Goal: Task Accomplishment & Management: Manage account settings

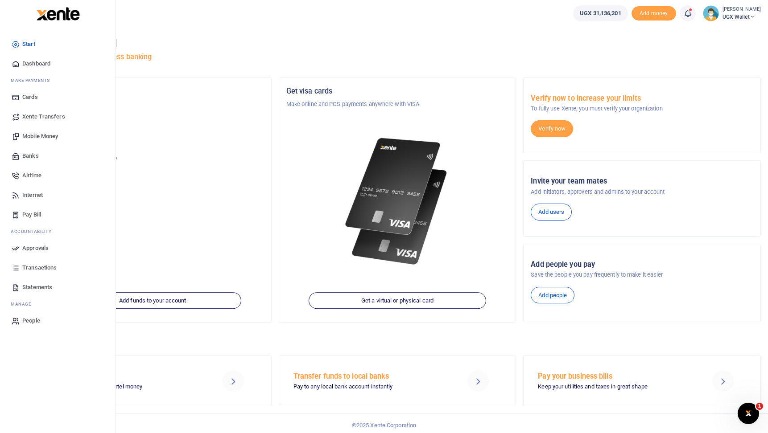
click at [44, 136] on span "Mobile Money" at bounding box center [40, 136] width 36 height 9
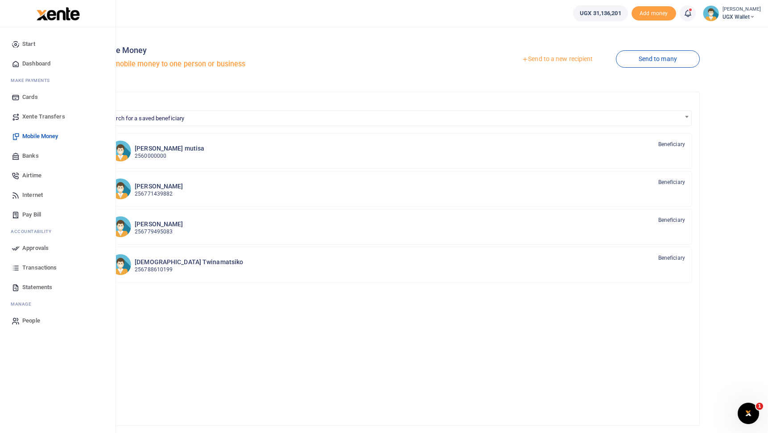
click at [9, 18] on div at bounding box center [58, 13] width 116 height 27
click at [39, 267] on span "Transactions" at bounding box center [39, 267] width 34 height 9
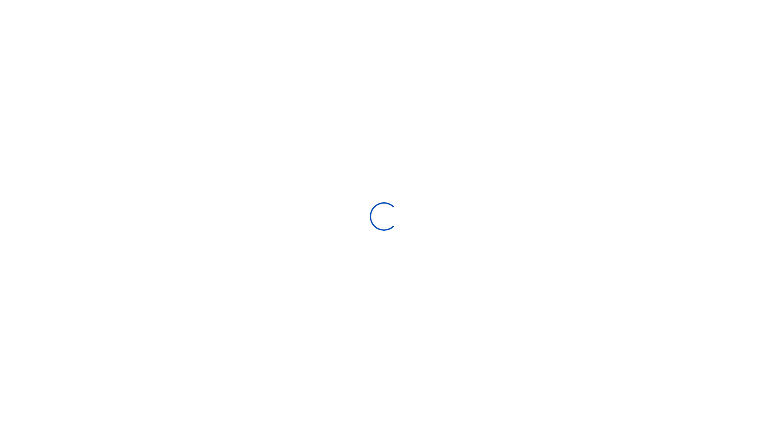
select select
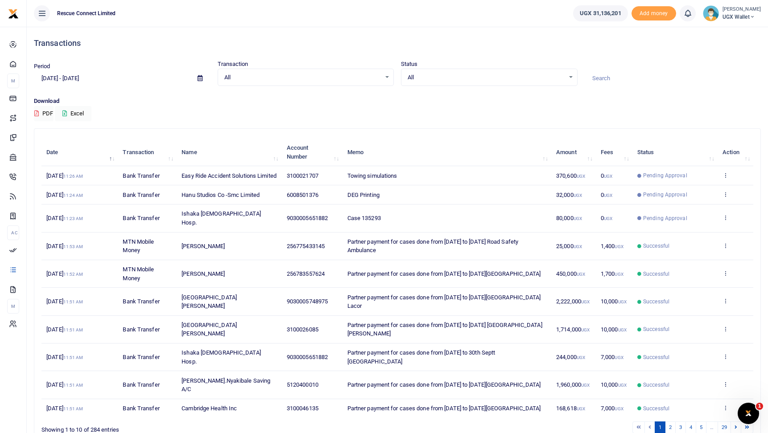
scroll to position [55, 0]
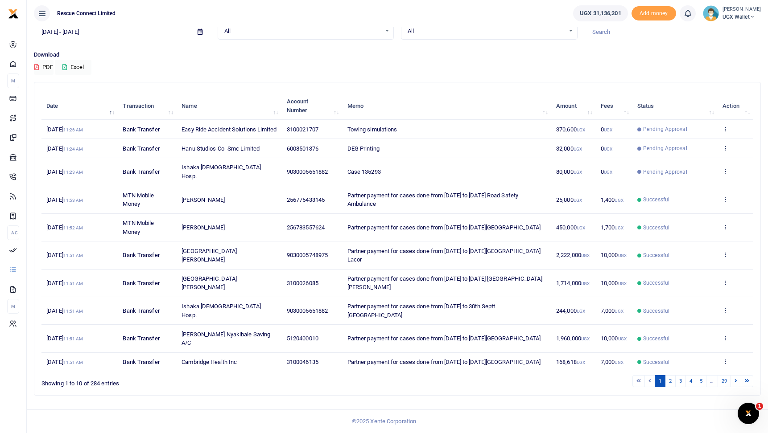
click at [192, 148] on span "Hanu Studios Co -Smc Limited" at bounding box center [220, 148] width 78 height 7
click at [82, 147] on span "14th Oct 2025 11:24 AM" at bounding box center [64, 148] width 37 height 7
click at [664, 148] on span "Pending Approval" at bounding box center [665, 148] width 44 height 8
click at [671, 382] on link "2" at bounding box center [670, 381] width 11 height 12
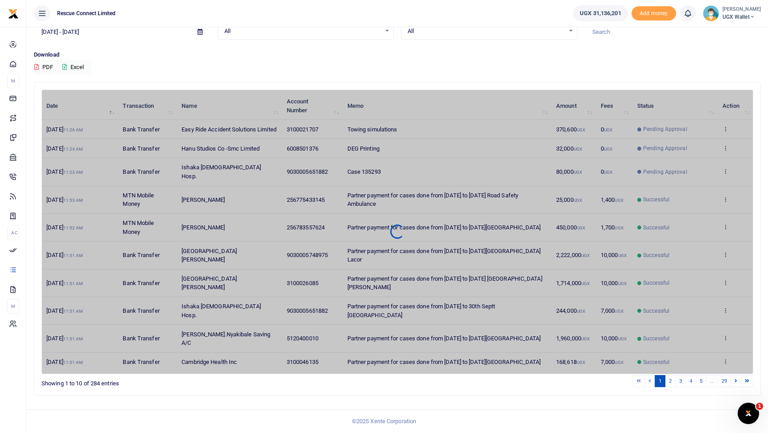
scroll to position [20, 0]
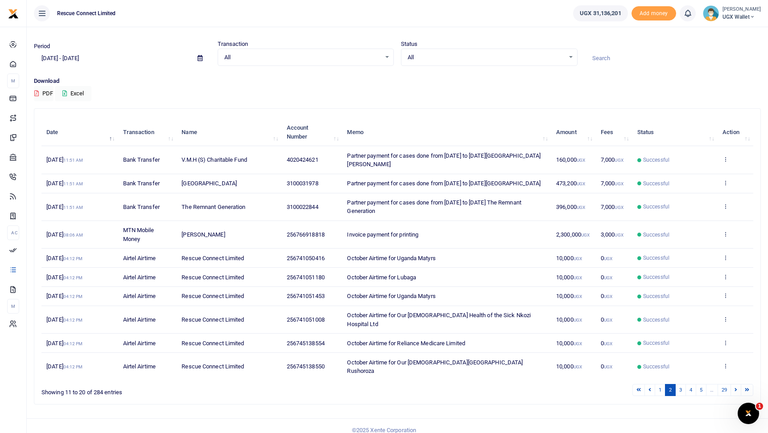
click at [433, 58] on span "All" at bounding box center [485, 57] width 157 height 9
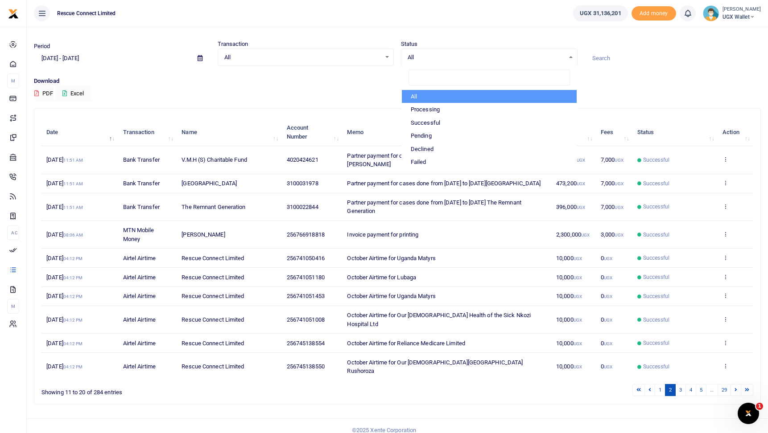
click at [329, 53] on div "All Select an option..." at bounding box center [306, 58] width 176 height 10
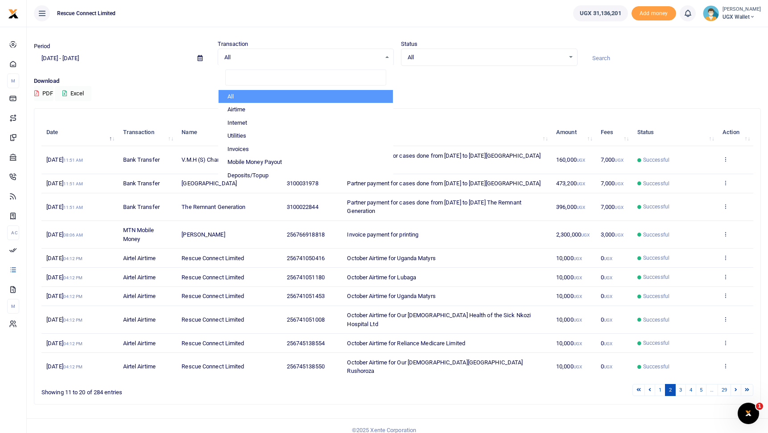
click at [329, 53] on div "All Select an option..." at bounding box center [306, 58] width 176 height 10
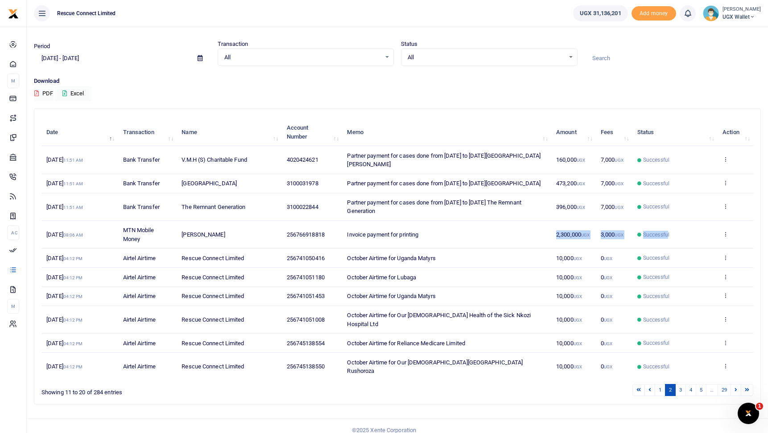
drag, startPoint x: 547, startPoint y: 242, endPoint x: 669, endPoint y: 242, distance: 121.7
click at [668, 242] on tr "3rd Oct 2025 08:06 AM MTN Mobile Money Daniel Sausi Busingye 256766918818 Invoi…" at bounding box center [396, 235] width 711 height 28
click at [725, 237] on icon at bounding box center [725, 234] width 6 height 6
click at [681, 384] on link "3" at bounding box center [680, 390] width 11 height 12
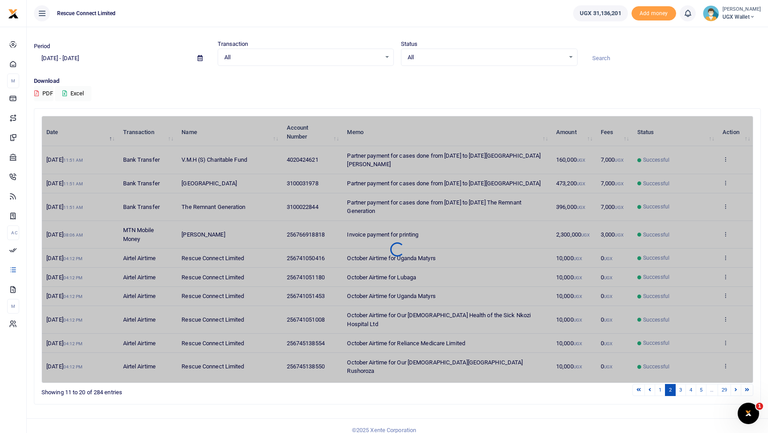
scroll to position [0, 0]
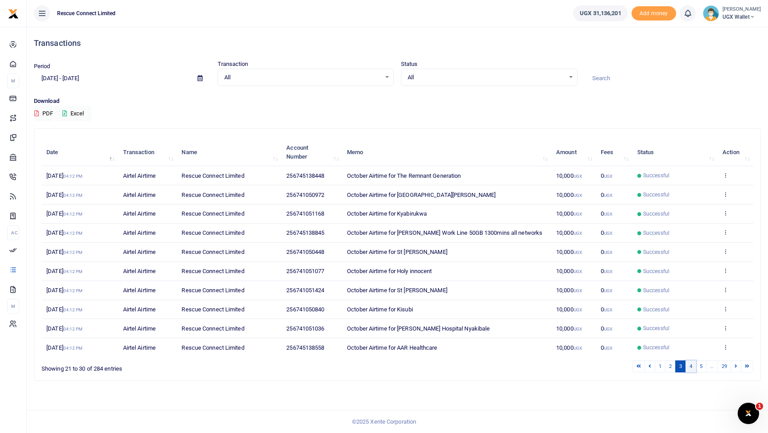
click at [689, 368] on link "4" at bounding box center [690, 367] width 11 height 12
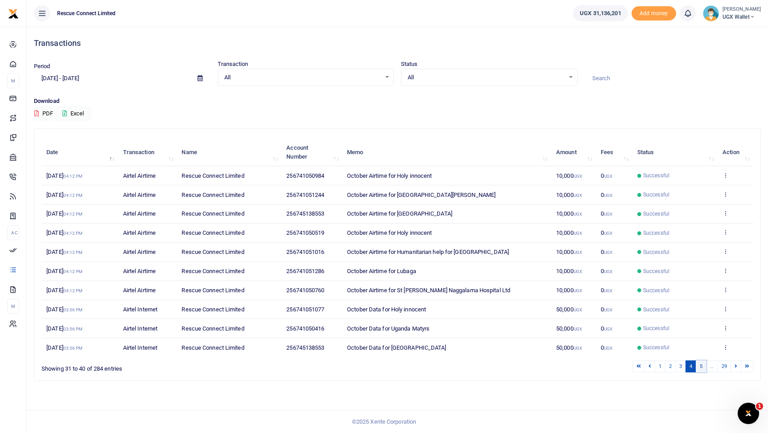
click at [703, 370] on link "5" at bounding box center [700, 367] width 11 height 12
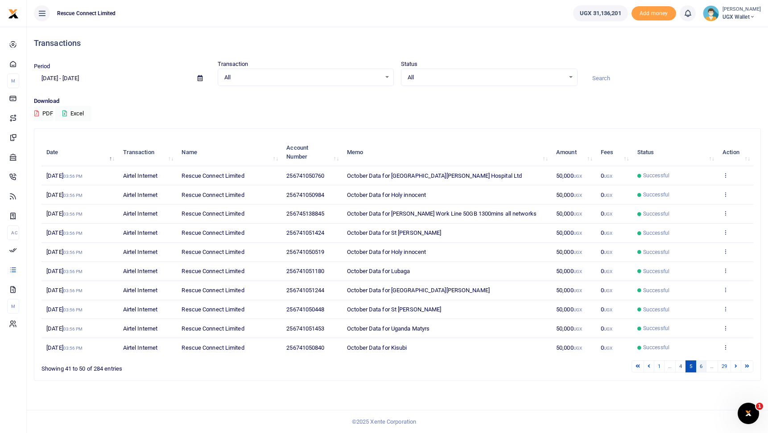
click at [702, 370] on link "6" at bounding box center [700, 367] width 11 height 12
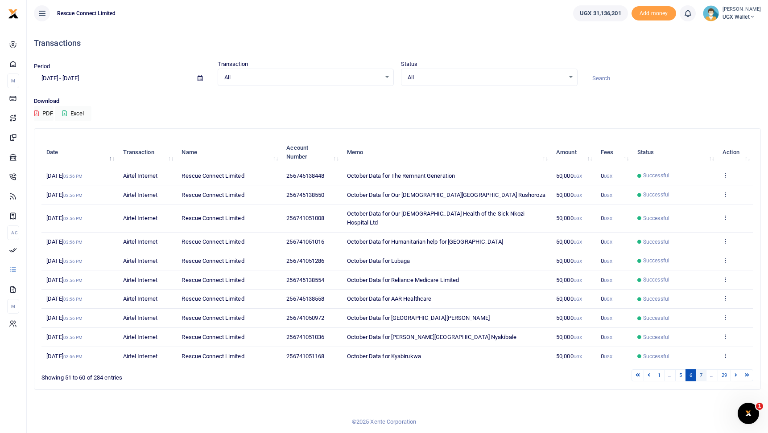
click at [702, 370] on link "7" at bounding box center [700, 376] width 11 height 12
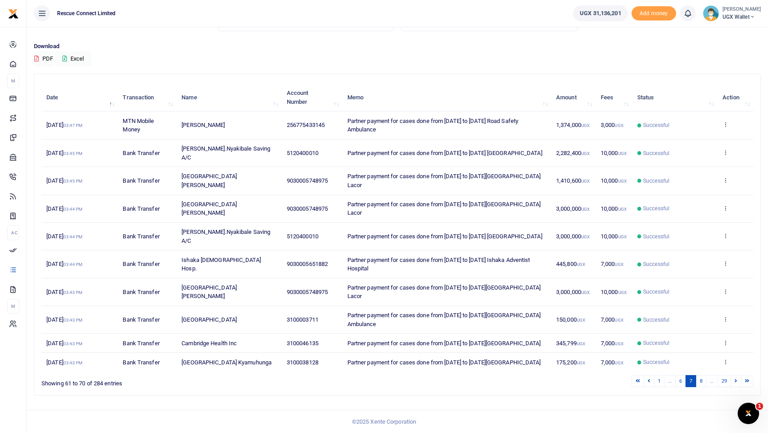
scroll to position [72, 0]
click at [701, 384] on link "8" at bounding box center [700, 381] width 11 height 12
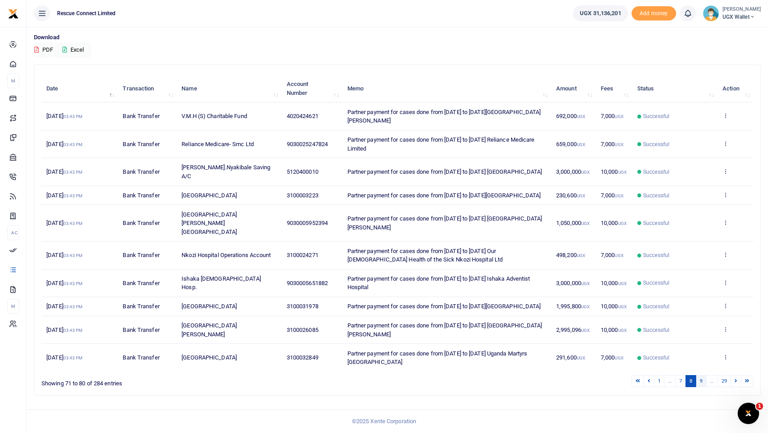
click at [701, 386] on link "9" at bounding box center [700, 381] width 11 height 12
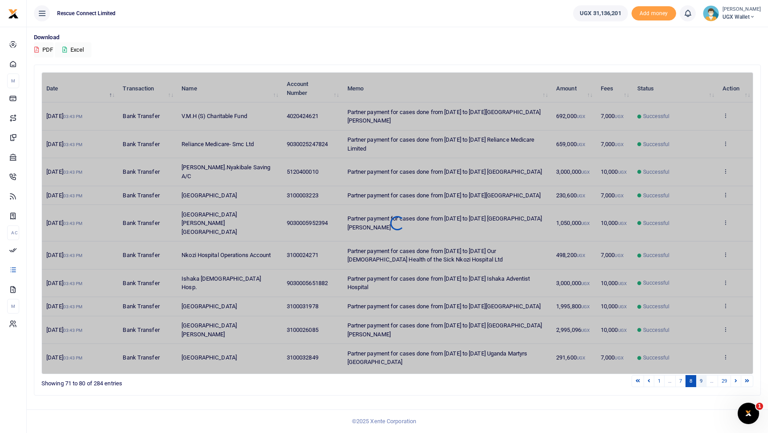
scroll to position [37, 0]
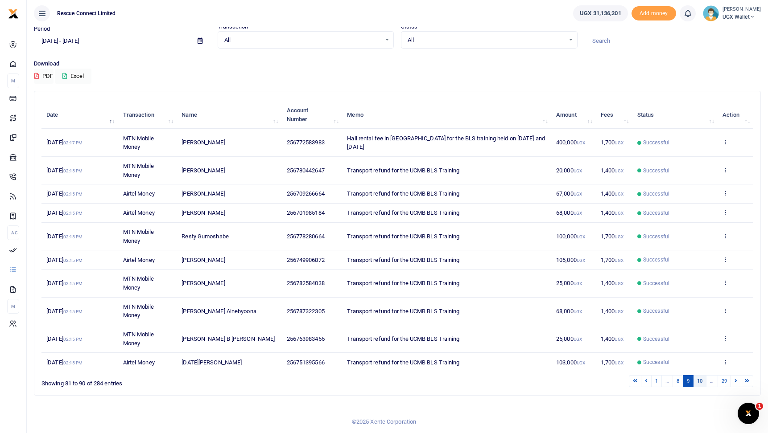
click at [702, 385] on link "10" at bounding box center [699, 381] width 13 height 12
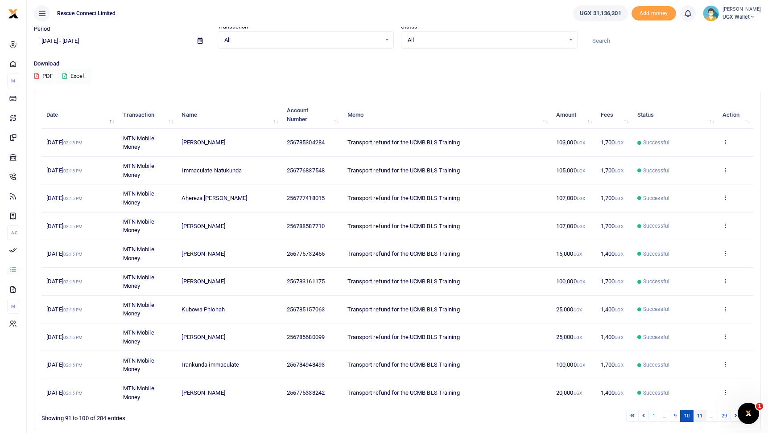
click at [701, 419] on link "11" at bounding box center [699, 416] width 13 height 12
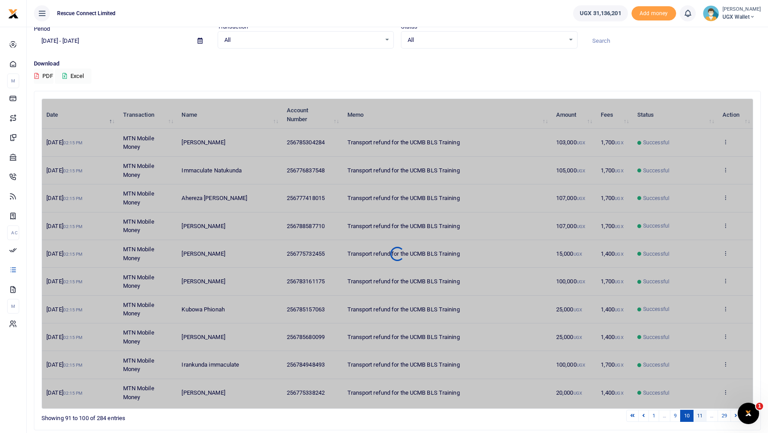
scroll to position [55, 0]
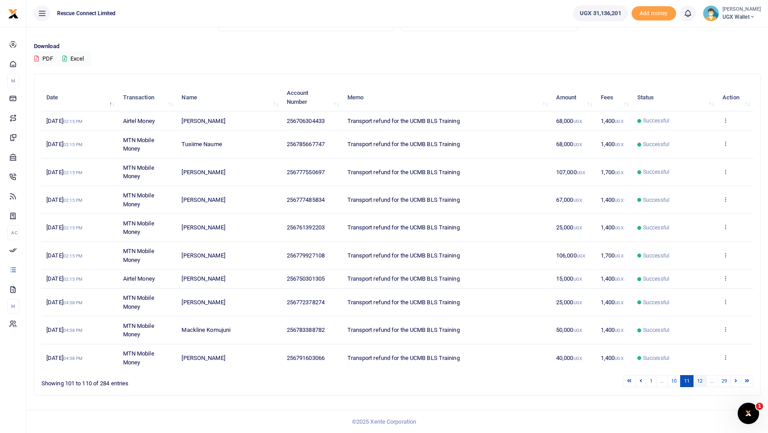
click at [702, 383] on link "12" at bounding box center [699, 381] width 13 height 12
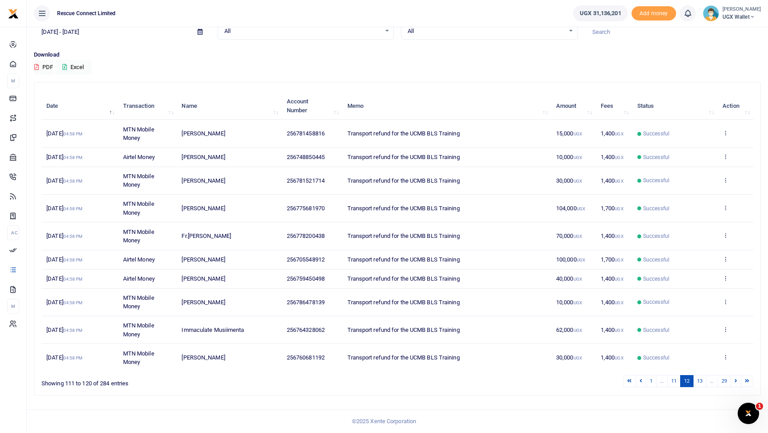
scroll to position [46, 0]
click at [698, 384] on link "13" at bounding box center [699, 381] width 13 height 12
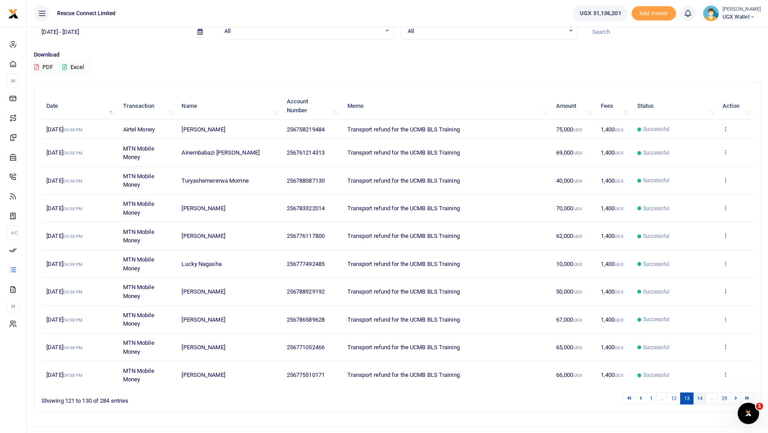
click at [697, 403] on link "14" at bounding box center [699, 399] width 13 height 12
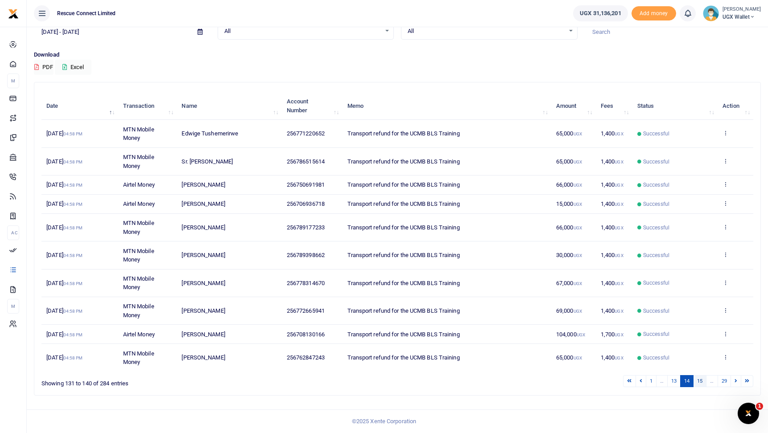
click at [699, 382] on link "15" at bounding box center [699, 381] width 13 height 12
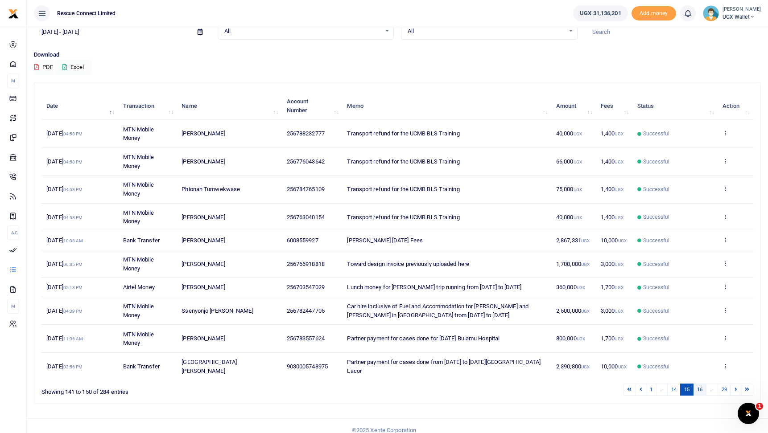
click at [698, 396] on link "16" at bounding box center [699, 390] width 13 height 12
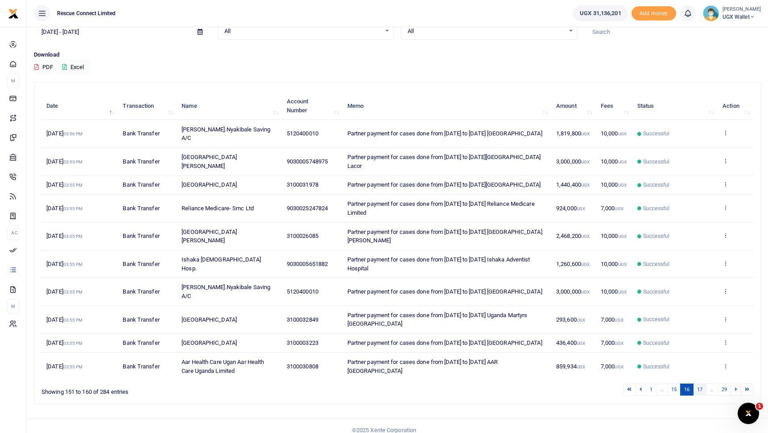
click at [697, 396] on link "17" at bounding box center [699, 390] width 13 height 12
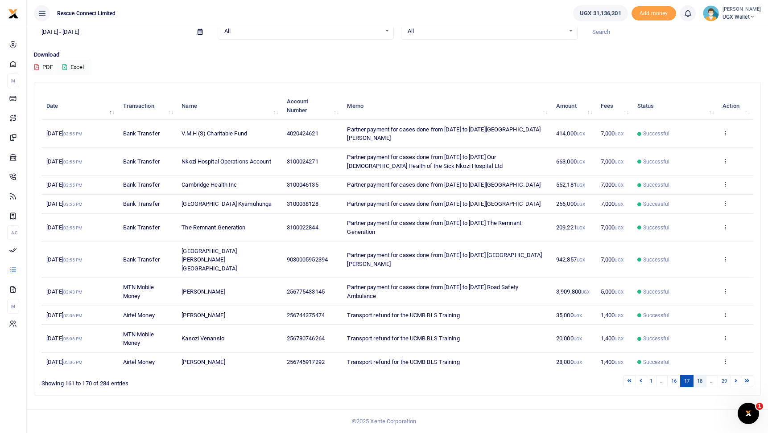
click at [698, 387] on link "18" at bounding box center [699, 381] width 13 height 12
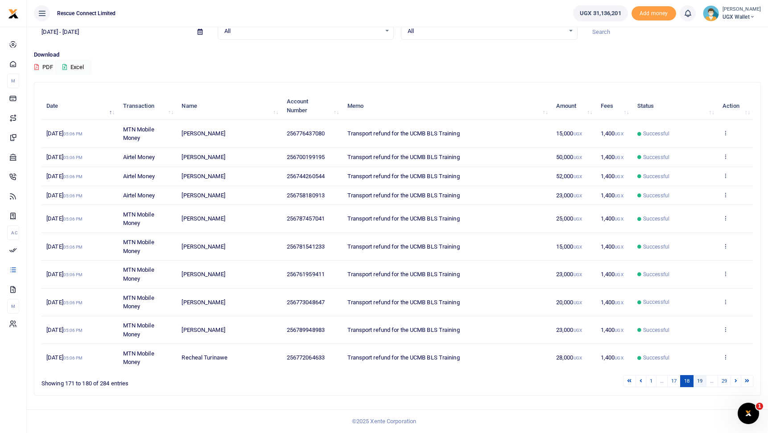
click at [699, 385] on link "19" at bounding box center [699, 381] width 13 height 12
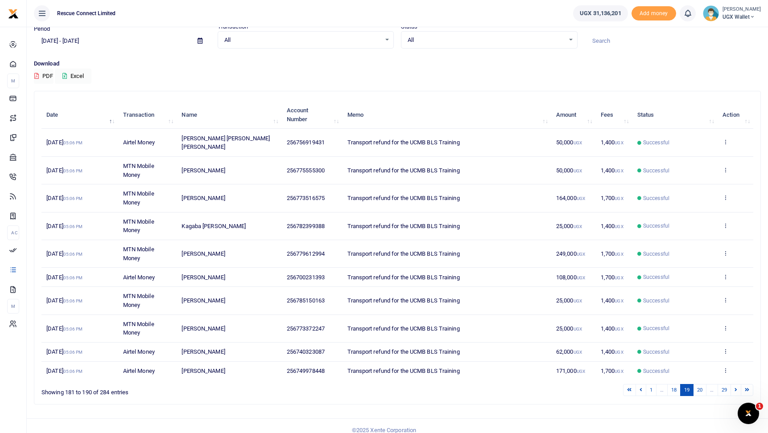
scroll to position [0, 0]
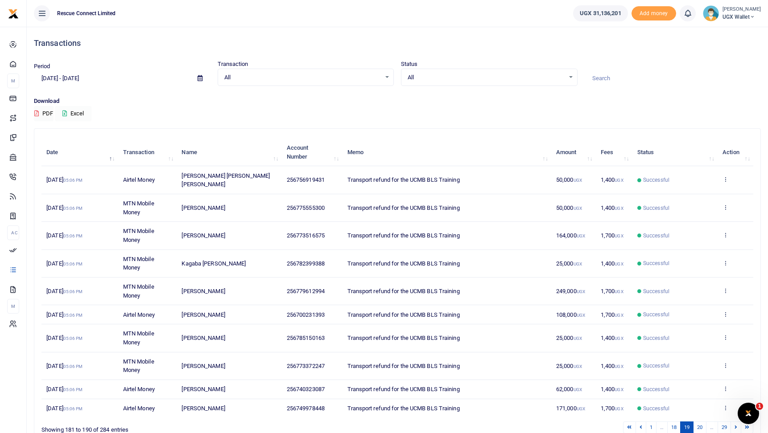
click at [69, 114] on button "Excel" at bounding box center [73, 113] width 37 height 15
click at [201, 77] on icon at bounding box center [199, 78] width 5 height 6
click at [243, 111] on div "Download PDF Excel" at bounding box center [397, 109] width 727 height 25
click at [85, 113] on button "Excel" at bounding box center [73, 113] width 37 height 15
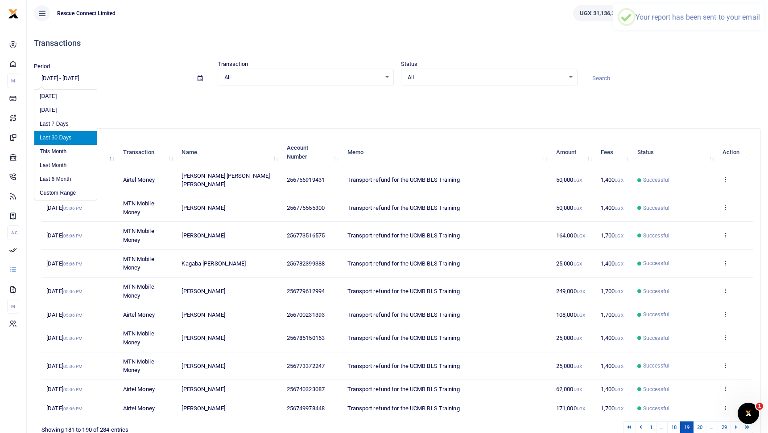
click at [65, 77] on input "09/15/2025 - 10/14/2025" at bounding box center [112, 78] width 156 height 15
click at [84, 78] on input "09/15/2025 - 10/14/2025" at bounding box center [112, 78] width 156 height 15
click at [70, 164] on li "Last Month" at bounding box center [65, 166] width 62 height 14
type input "09/01/2025 - 09/30/2025"
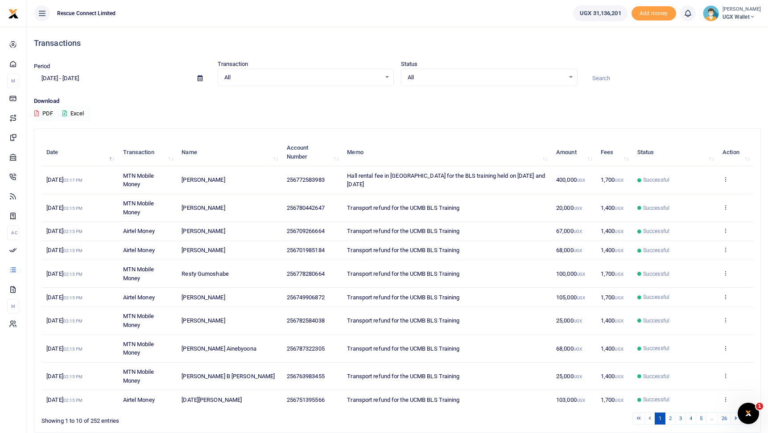
click at [77, 114] on button "Excel" at bounding box center [73, 113] width 37 height 15
click at [720, 15] on div "Maria Rabinovich UGX Wallet" at bounding box center [731, 13] width 58 height 16
click at [664, 61] on div "Period 09/01/2025 - 09/30/2025 Transaction All Select an option... All Airtime …" at bounding box center [397, 73] width 734 height 26
click at [78, 111] on button "Excel" at bounding box center [73, 113] width 37 height 15
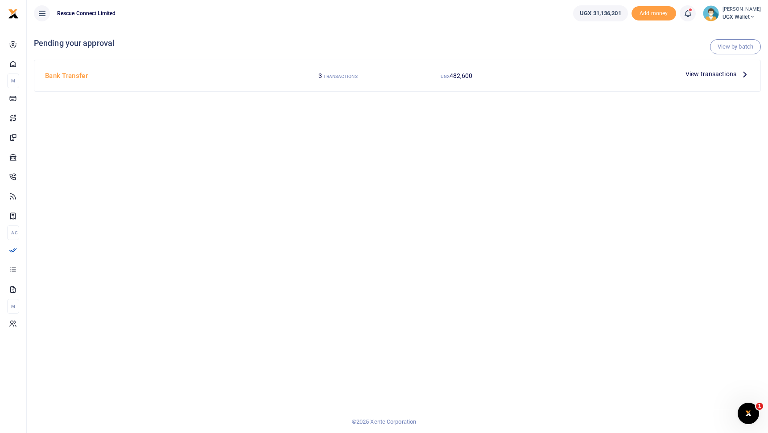
click at [732, 74] on span "View transactions" at bounding box center [710, 74] width 51 height 10
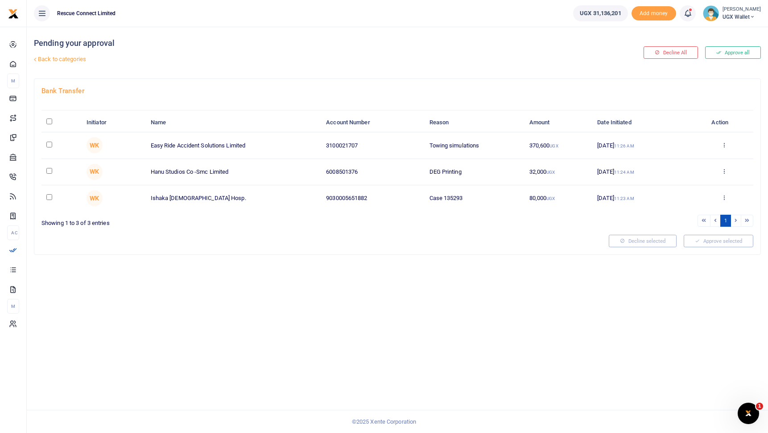
click at [49, 171] on input "checkbox" at bounding box center [49, 171] width 6 height 6
checkbox input "true"
click at [724, 172] on icon at bounding box center [724, 171] width 6 height 6
click at [698, 187] on link "Approve" at bounding box center [691, 186] width 70 height 12
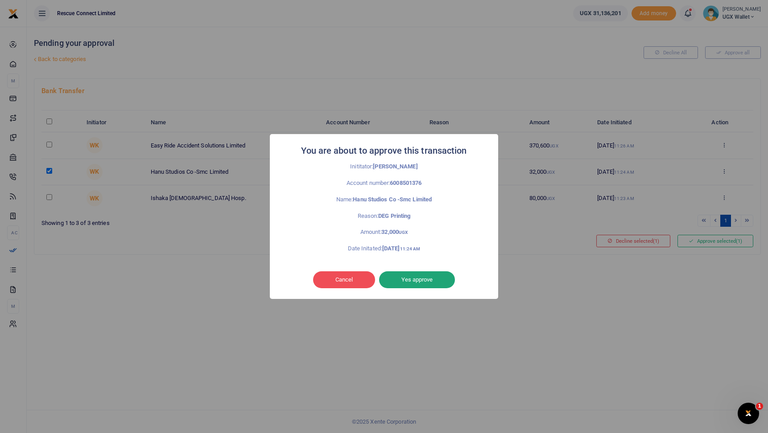
click at [434, 280] on button "Yes approve" at bounding box center [417, 279] width 76 height 17
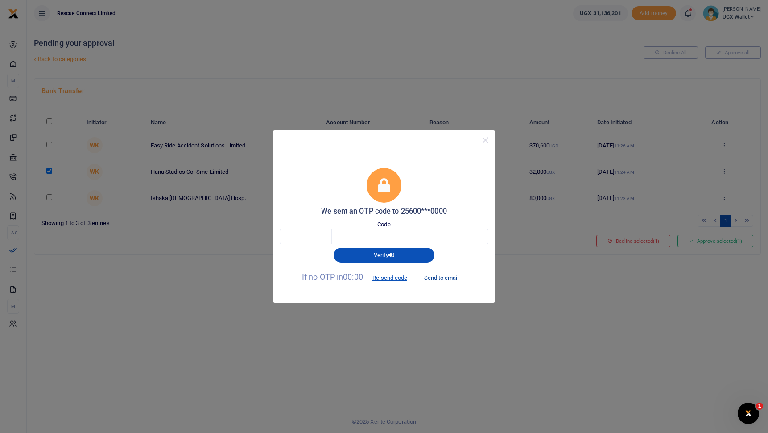
click at [449, 275] on button "Send to email" at bounding box center [440, 277] width 49 height 15
click at [292, 237] on input "text" at bounding box center [305, 236] width 52 height 15
paste input "8"
type input "8"
type input "9"
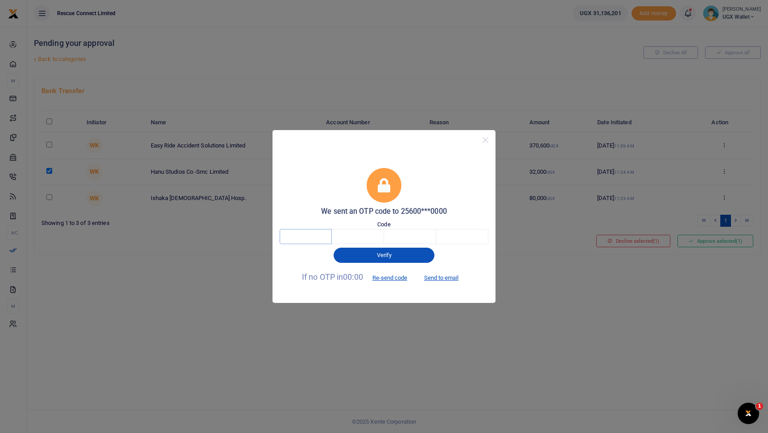
type input "2"
type input "8"
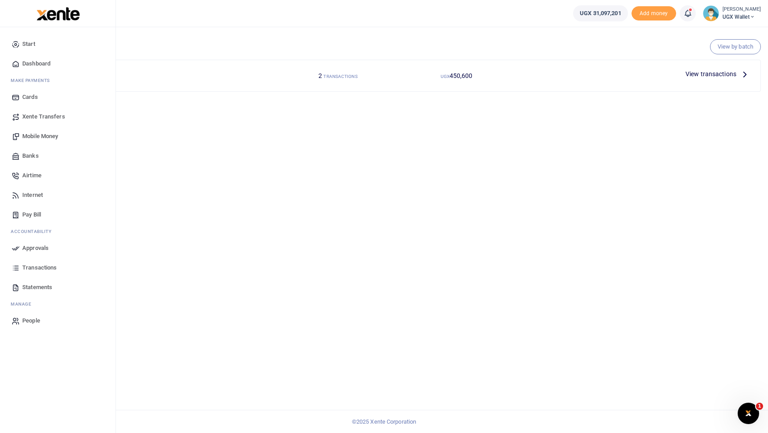
click at [38, 134] on span "Mobile Money" at bounding box center [40, 136] width 36 height 9
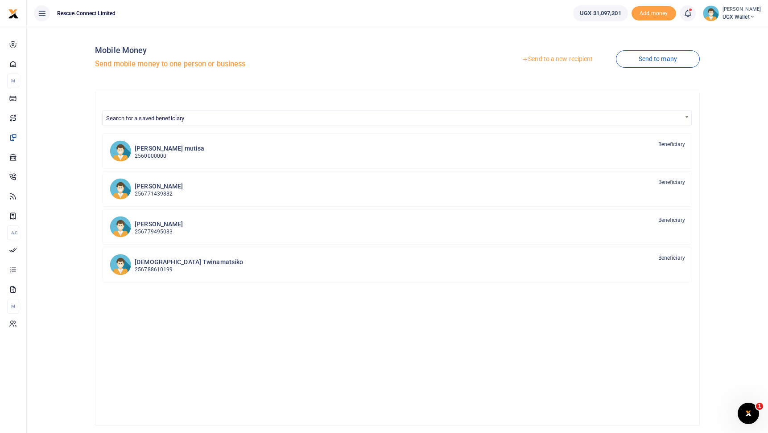
click at [551, 60] on link "Send to a new recipient" at bounding box center [557, 59] width 116 height 16
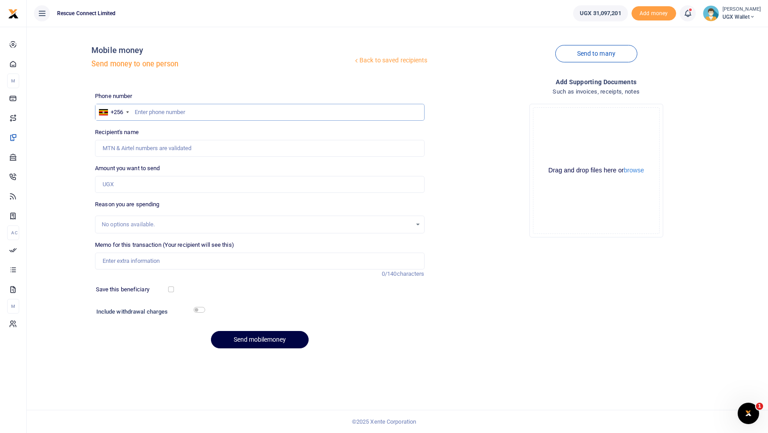
click at [269, 110] on input "text" at bounding box center [259, 112] width 329 height 17
paste input "766918818"
type input "766918818"
type input "Daniel Sausi Busingye"
click at [225, 189] on input "2" at bounding box center [259, 184] width 329 height 17
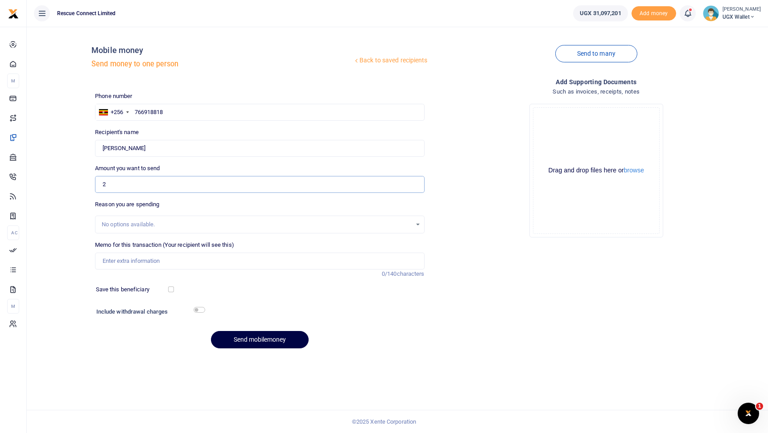
click at [225, 189] on input "2" at bounding box center [259, 184] width 329 height 17
paste input "003600"
type input "2,003,600"
click at [201, 224] on div "No options available." at bounding box center [256, 224] width 309 height 9
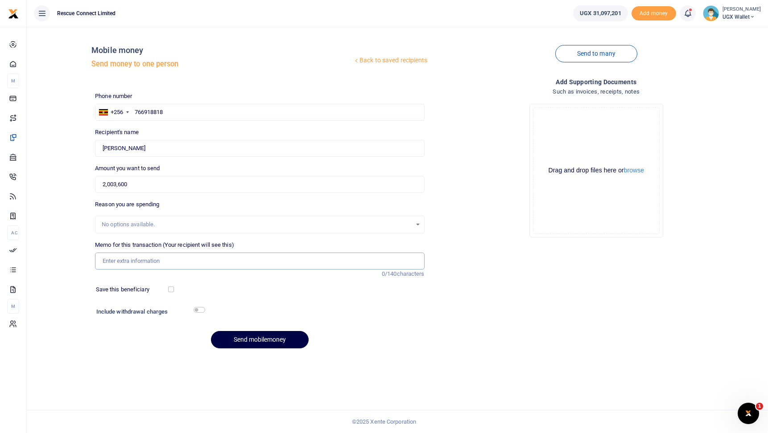
click at [205, 267] on input "Memo for this transaction (Your recipient will see this)" at bounding box center [259, 261] width 329 height 17
click at [175, 282] on div "Phone number +256 Uganda +256 766918818 Phone is required. Recipient's name Fou…" at bounding box center [259, 224] width 336 height 264
click at [184, 263] on input "Memo for this transaction (Your recipient will see this)" at bounding box center [259, 261] width 329 height 17
click at [282, 340] on button "Send mobilemoney" at bounding box center [260, 339] width 98 height 17
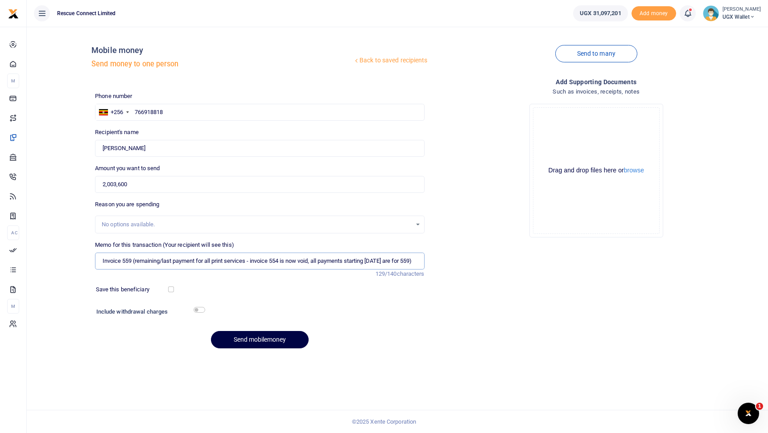
click at [405, 261] on input "Invoice 559 (remaining/last payment for all print services - invoice 554 is now…" at bounding box center [259, 261] width 329 height 17
click at [275, 342] on button "Send mobilemoney" at bounding box center [260, 339] width 98 height 17
click at [349, 258] on input "Invoice 559 (remaining/last payment for all print services - invoice 554 is now…" at bounding box center [259, 261] width 329 height 17
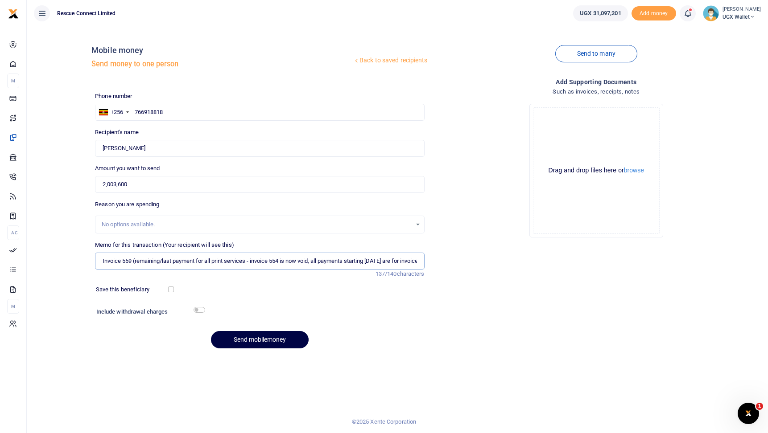
click at [271, 262] on input "Invoice 559 (remaining/last payment for all print services - invoice 554 is now…" at bounding box center [259, 261] width 329 height 17
click at [254, 262] on input "Invoice 559 (remaining/last payment for all print services - invoice 554 is now…" at bounding box center [259, 261] width 329 height 17
click at [314, 261] on input "Invoice 559 (remaining/last payment for all print services - invoice 554 is now…" at bounding box center [259, 261] width 329 height 17
click at [252, 262] on input "Invoice 559 (remaining/last payment for all print services - invoice 554 is now…" at bounding box center [259, 261] width 329 height 17
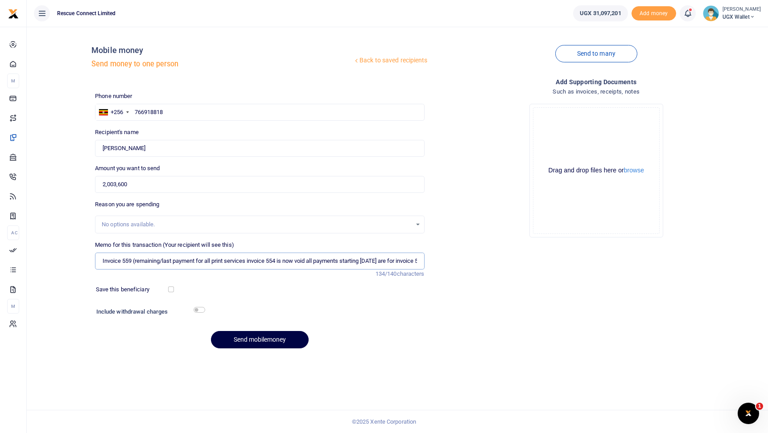
click at [136, 261] on input "Invoice 559 (remaining/last payment for all print services invoice 554 is now v…" at bounding box center [259, 261] width 329 height 17
click at [161, 262] on input "Invoice 559 remaining/last payment for all print services invoice 554 is now vo…" at bounding box center [259, 261] width 329 height 17
click at [251, 341] on button "Send mobilemoney" at bounding box center [260, 339] width 98 height 17
click at [255, 262] on input "Invoice 559 remaining and last payment for all print services invoice 554 is no…" at bounding box center [259, 261] width 329 height 17
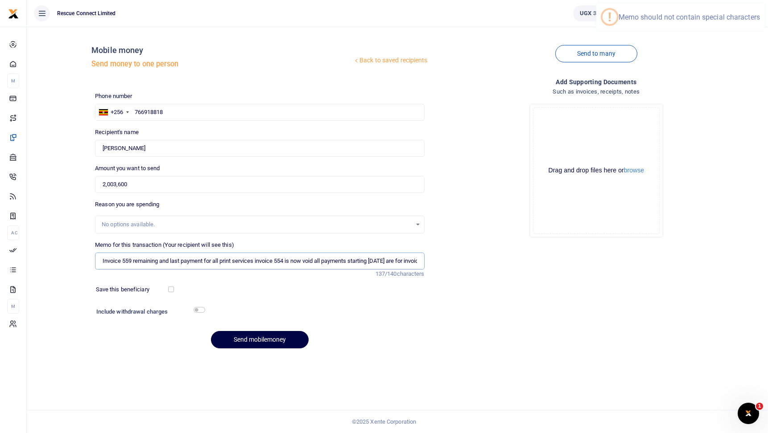
click at [255, 262] on input "Invoice 559 remaining and last payment for all print services invoice 554 is no…" at bounding box center [259, 261] width 329 height 17
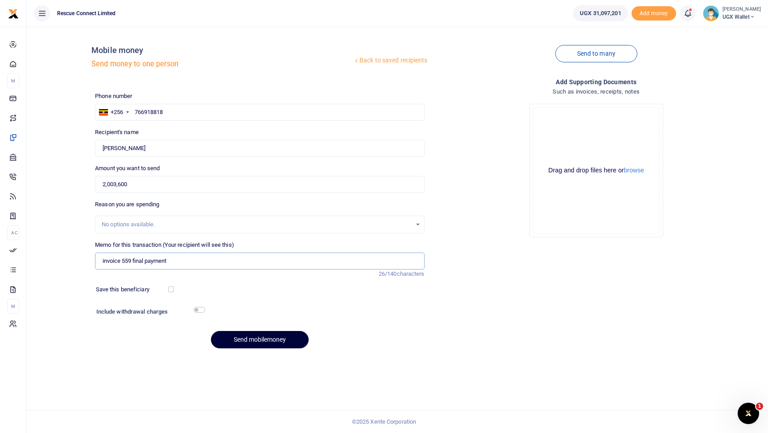
type input "invoice 559 final payment"
click at [285, 334] on button "Send mobilemoney" at bounding box center [260, 339] width 98 height 17
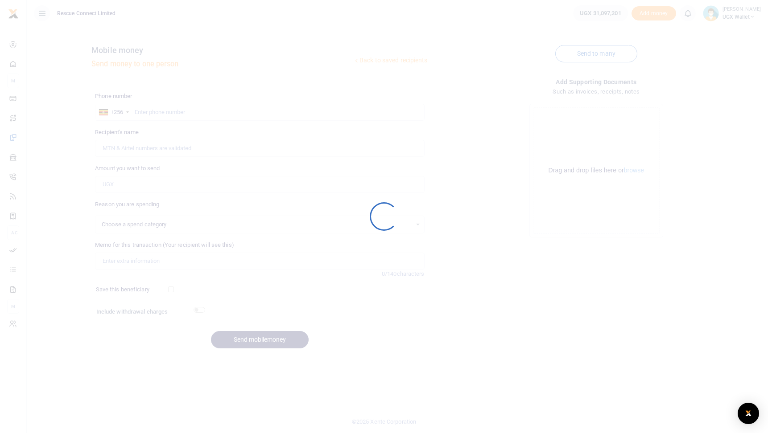
select select
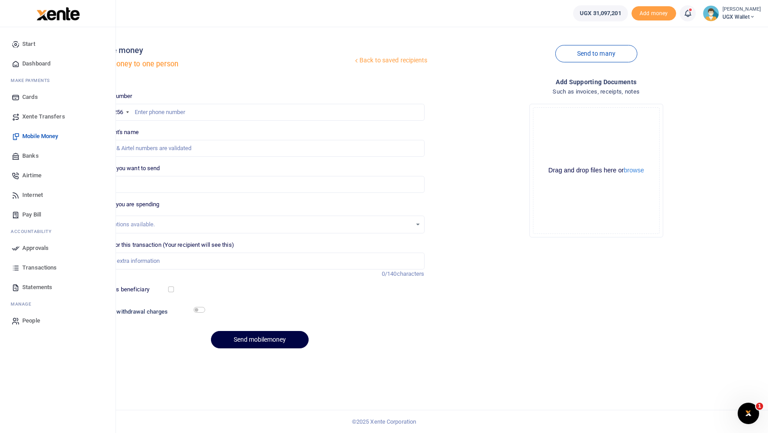
click at [33, 246] on span "Approvals" at bounding box center [35, 248] width 26 height 9
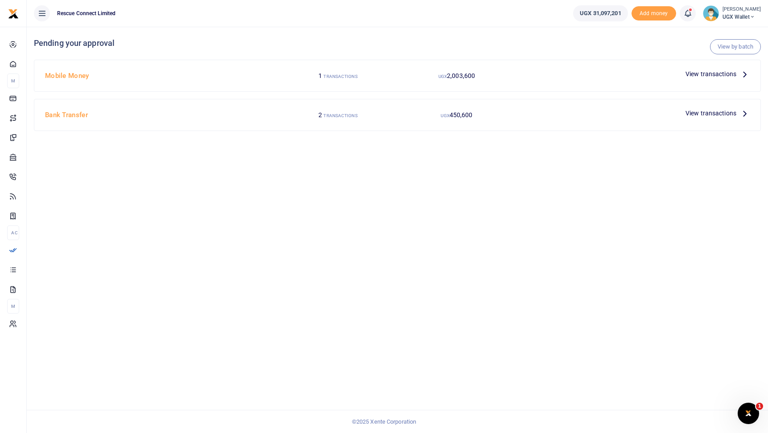
click at [728, 74] on span "View transactions" at bounding box center [710, 74] width 51 height 10
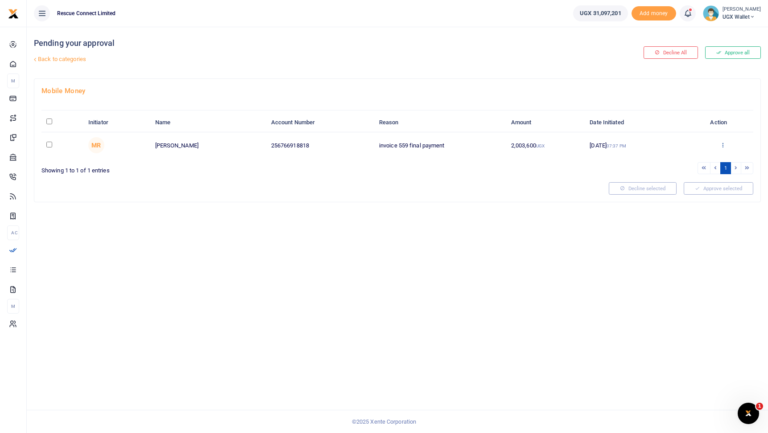
click at [723, 145] on icon at bounding box center [722, 145] width 6 height 6
click at [697, 157] on link "Approve" at bounding box center [690, 160] width 70 height 12
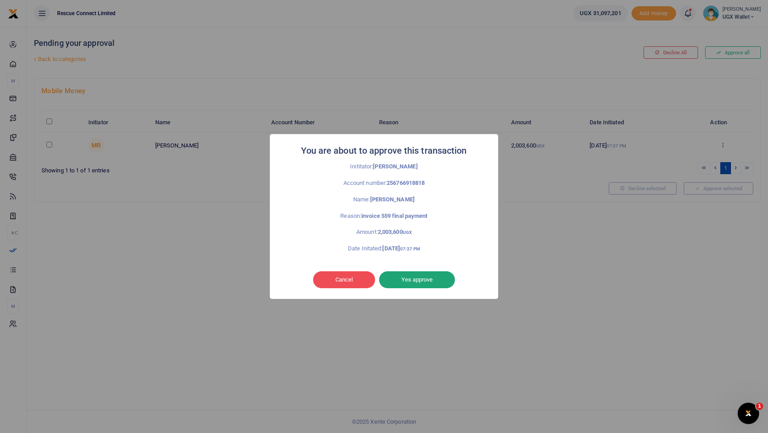
click at [437, 272] on button "Yes approve" at bounding box center [417, 279] width 76 height 17
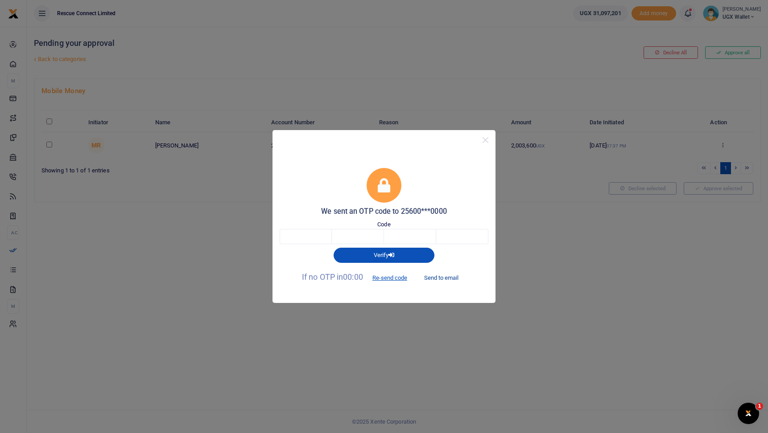
click at [457, 278] on button "Send to email" at bounding box center [440, 277] width 49 height 15
click at [318, 240] on input "text" at bounding box center [305, 236] width 52 height 15
paste input "4"
type input "4"
type input "9"
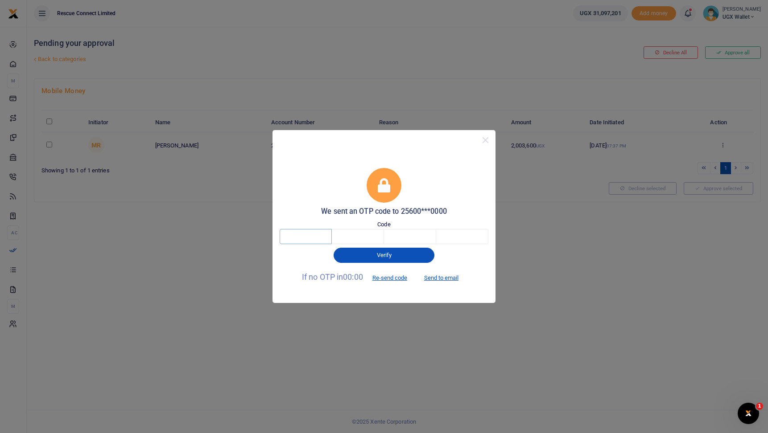
type input "0"
type input "7"
click at [460, 176] on div "We sent an OTP code to 25600***0000" at bounding box center [383, 192] width 209 height 48
